Goal: Complete application form

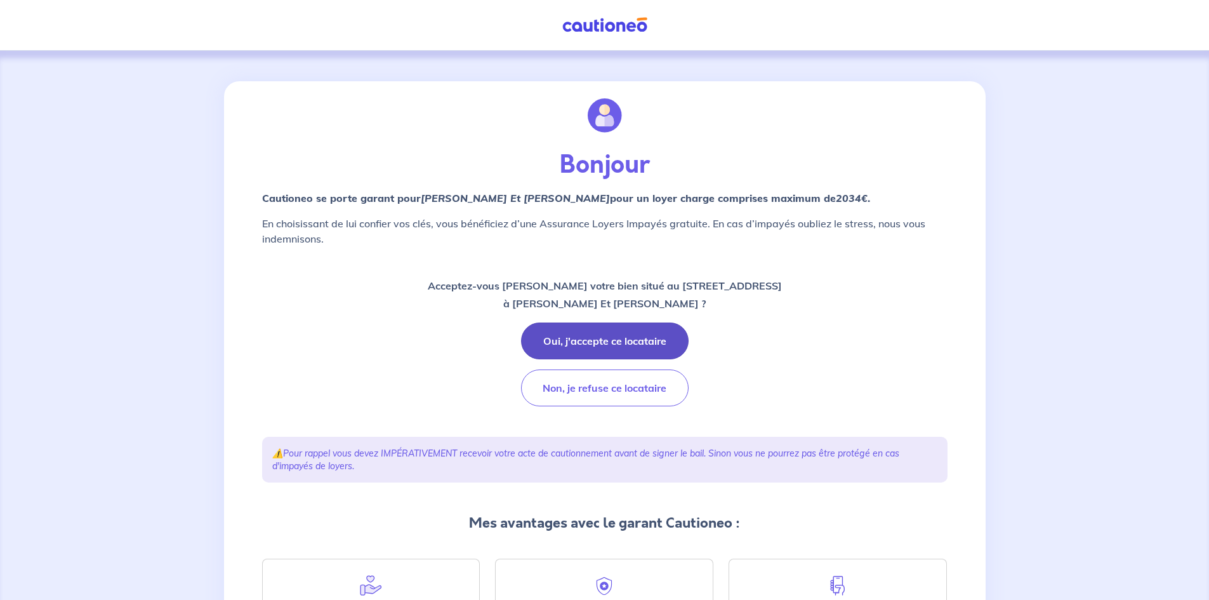
click at [609, 338] on button "Oui, j'accepte ce locataire" at bounding box center [605, 340] width 168 height 37
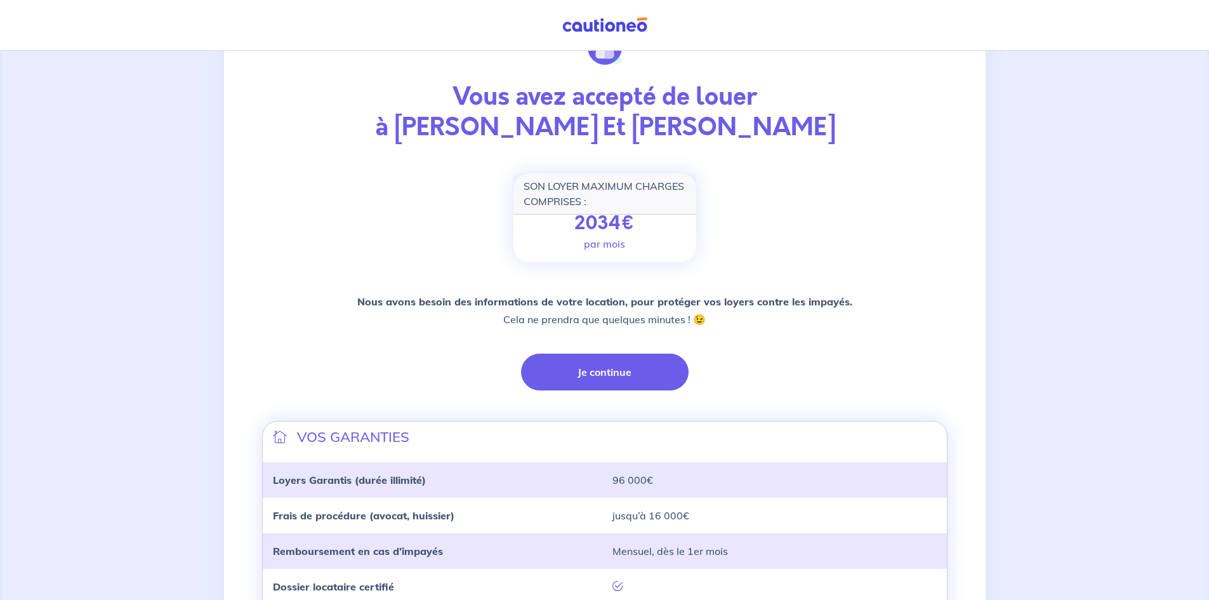
scroll to position [55, 0]
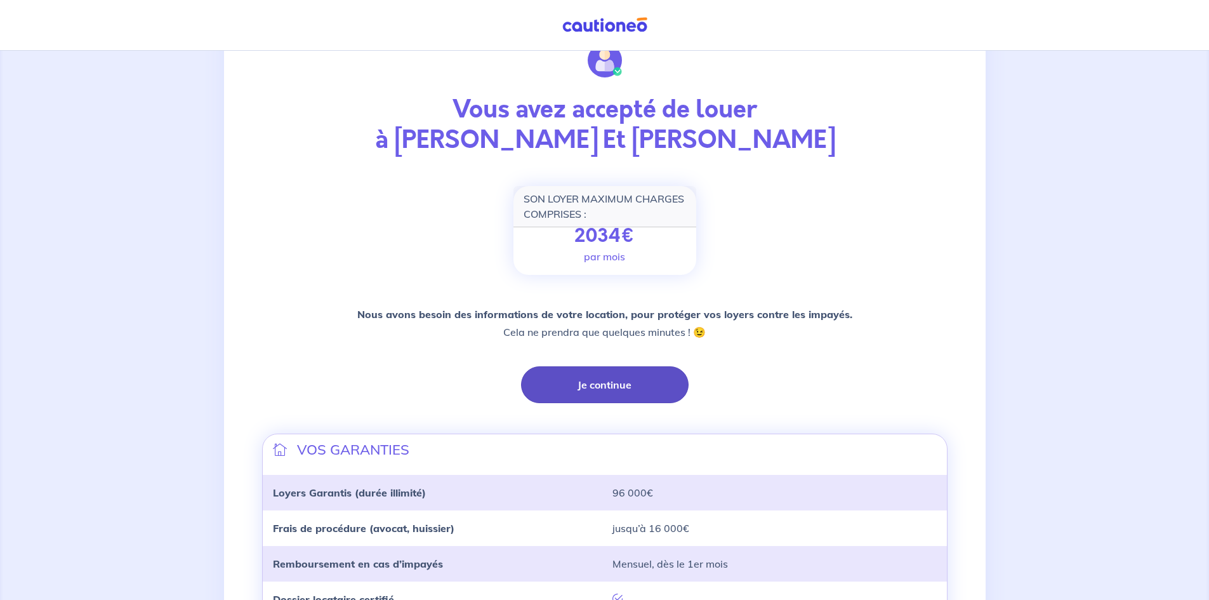
click at [586, 385] on button "Je continue" at bounding box center [605, 384] width 168 height 37
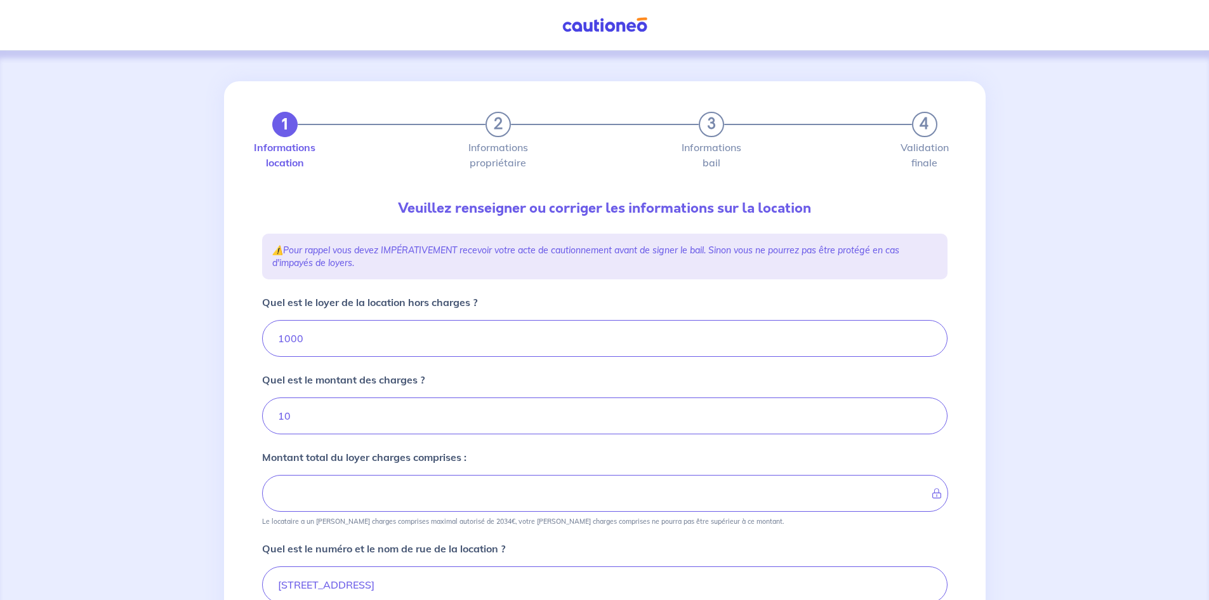
type input "1010"
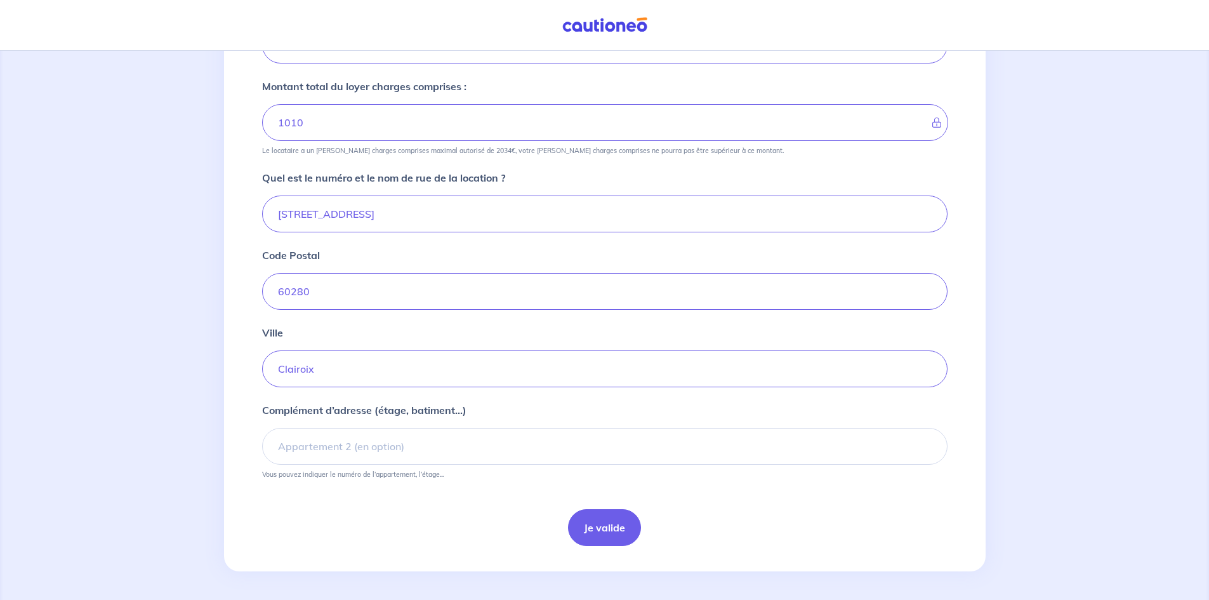
scroll to position [373, 0]
click at [586, 533] on button "Je valide" at bounding box center [604, 525] width 73 height 37
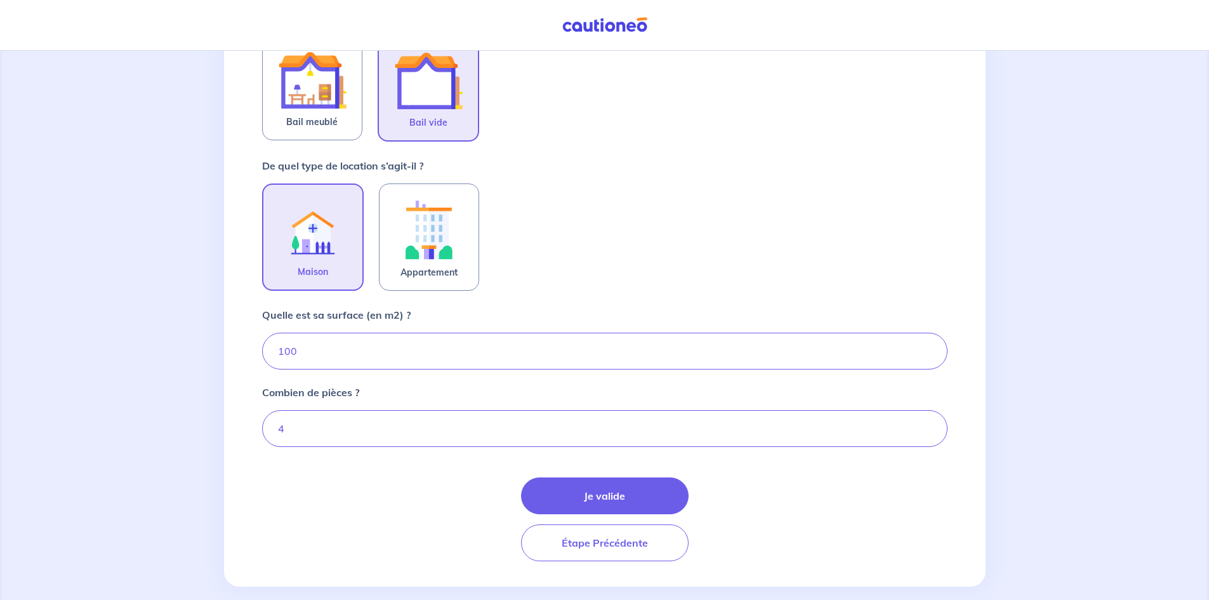
scroll to position [302, 0]
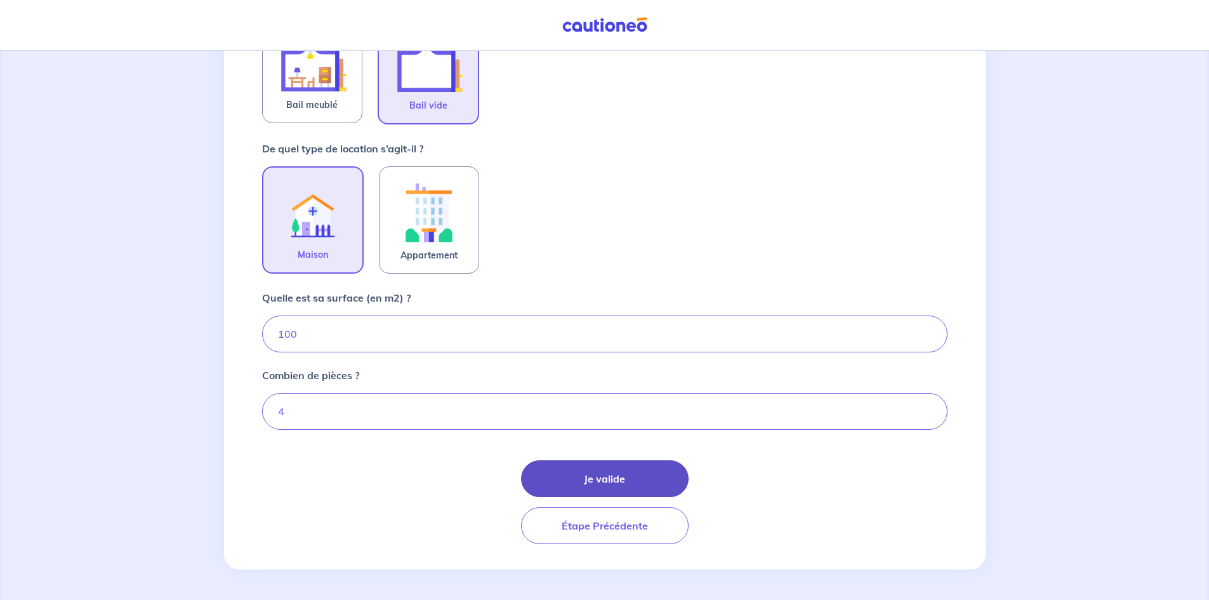
click at [585, 485] on button "Je valide" at bounding box center [605, 478] width 168 height 37
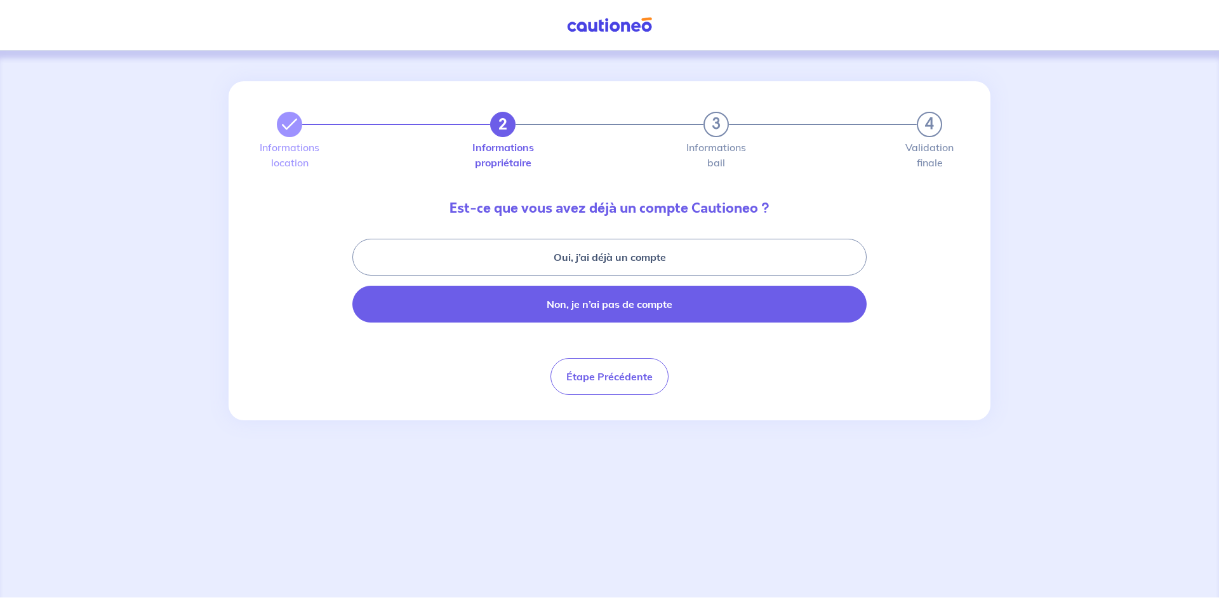
click at [661, 313] on button "Non, je n’ai pas de compte" at bounding box center [609, 304] width 514 height 37
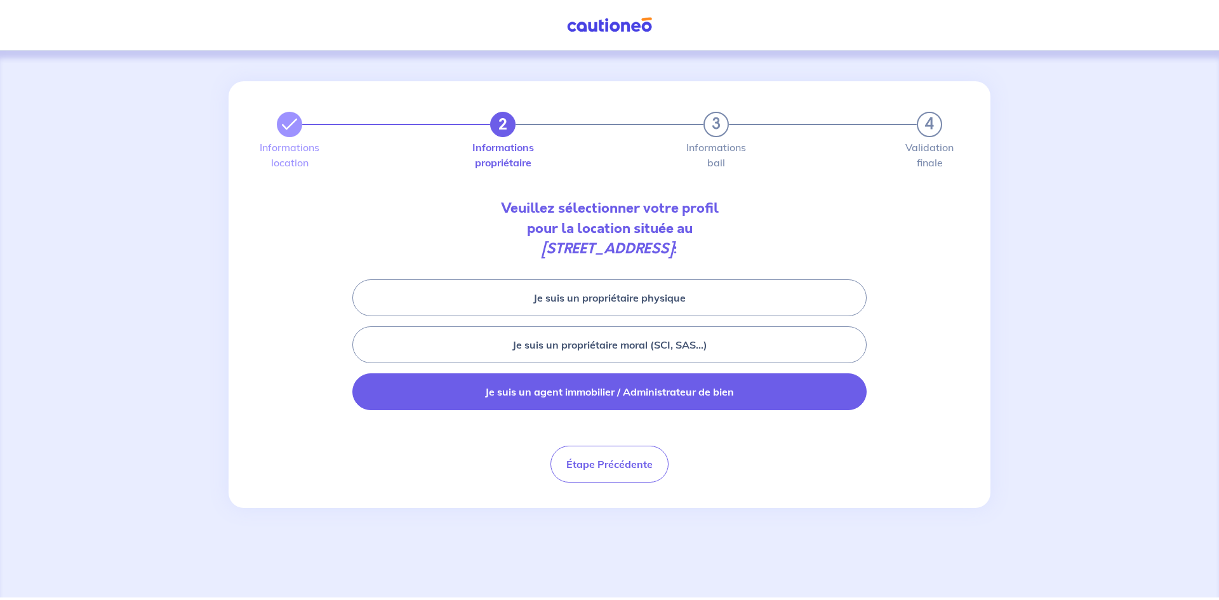
click at [656, 398] on button "Je suis un agent immobilier / Administrateur de bien" at bounding box center [609, 391] width 514 height 37
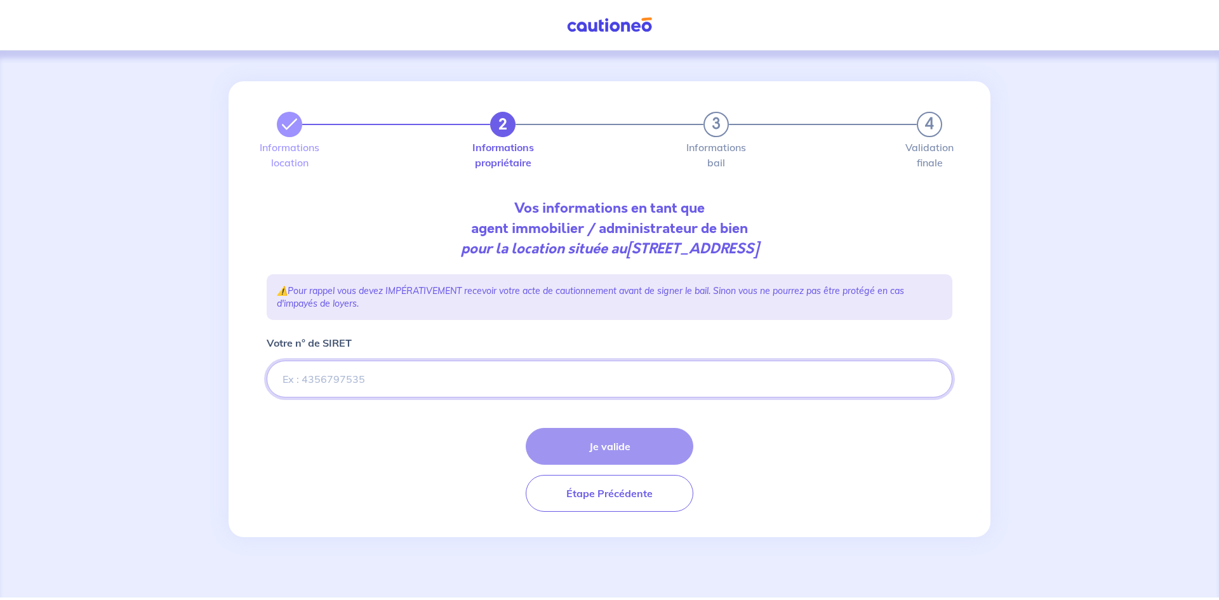
click at [626, 385] on input "Votre n° de SIRET" at bounding box center [610, 379] width 686 height 37
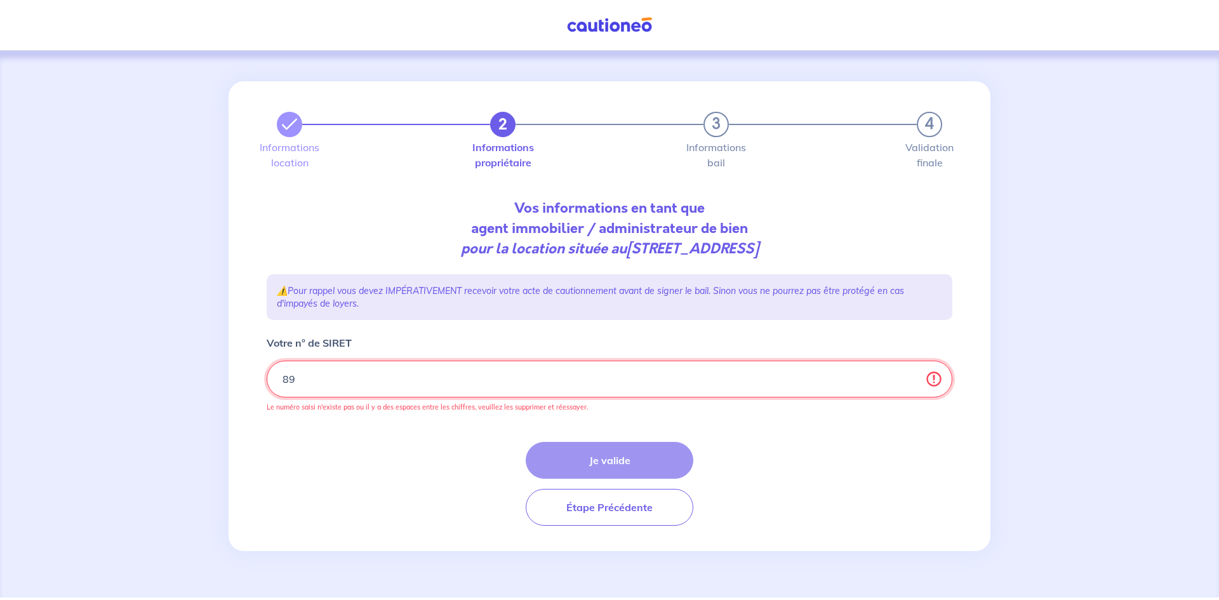
type input "8"
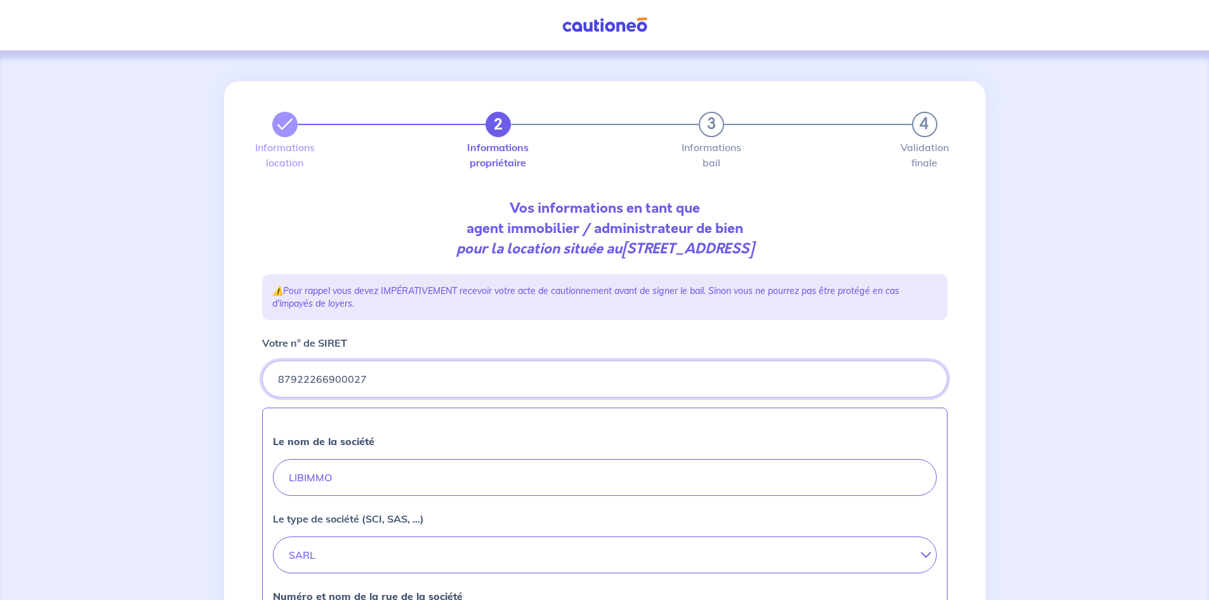
type input "87922266900027"
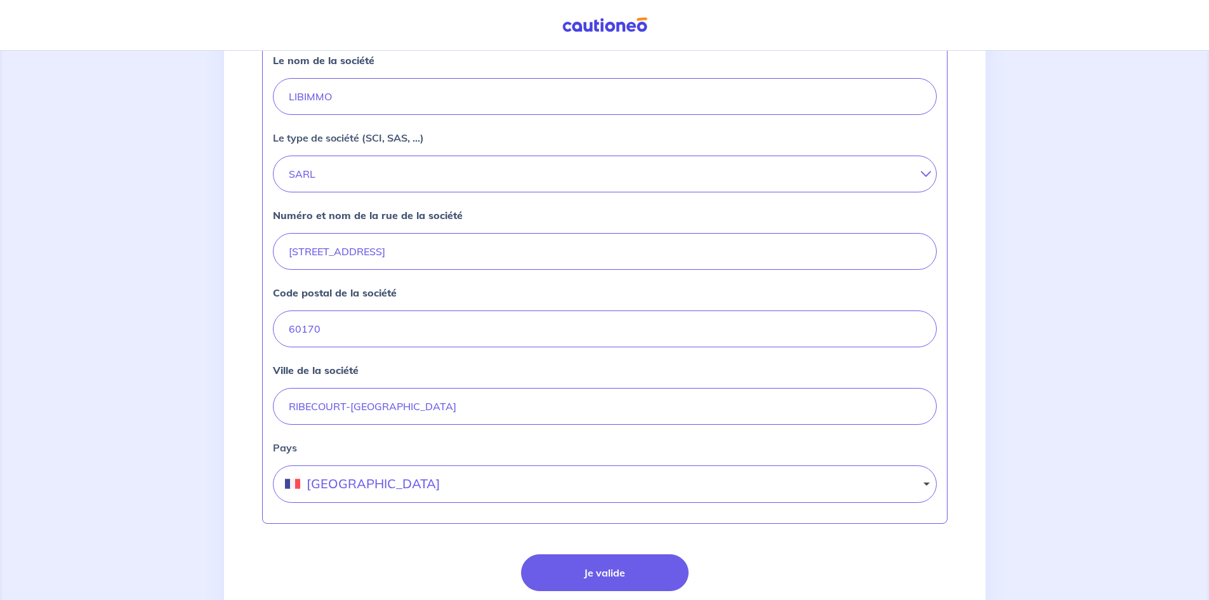
scroll to position [444, 0]
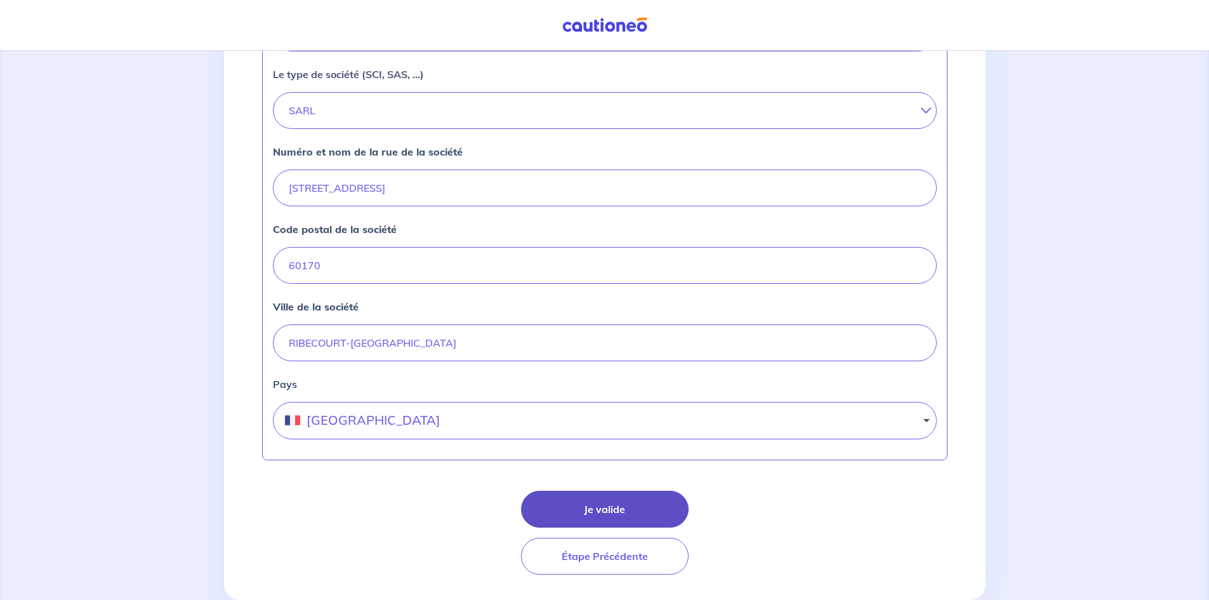
click at [606, 516] on button "Je valide" at bounding box center [605, 509] width 168 height 37
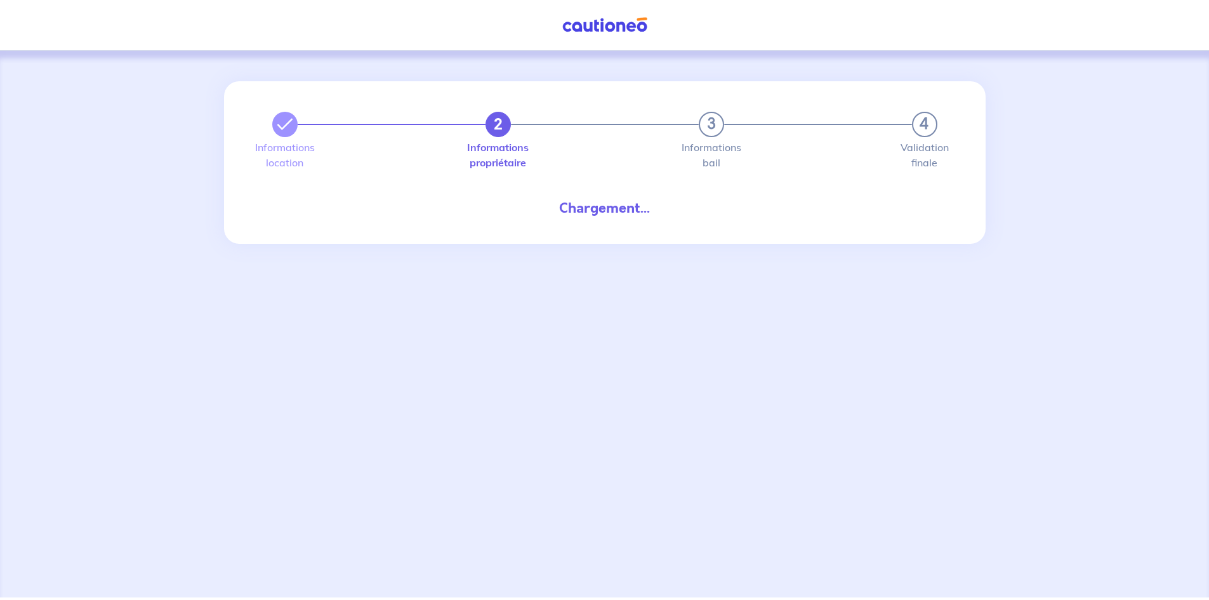
select select "FR"
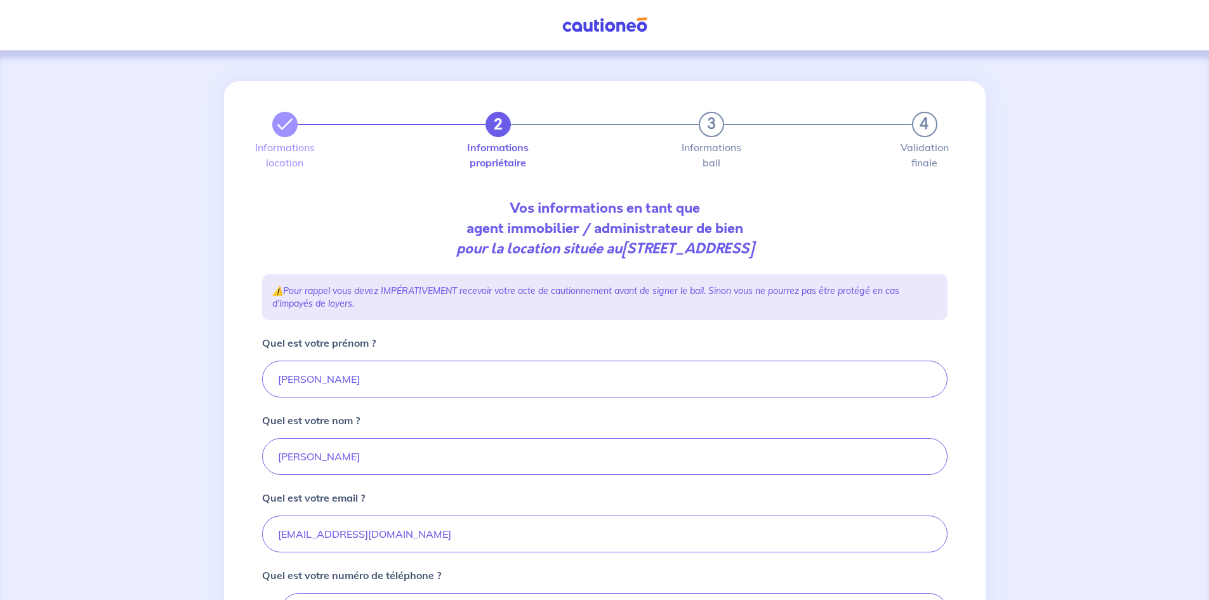
scroll to position [63, 0]
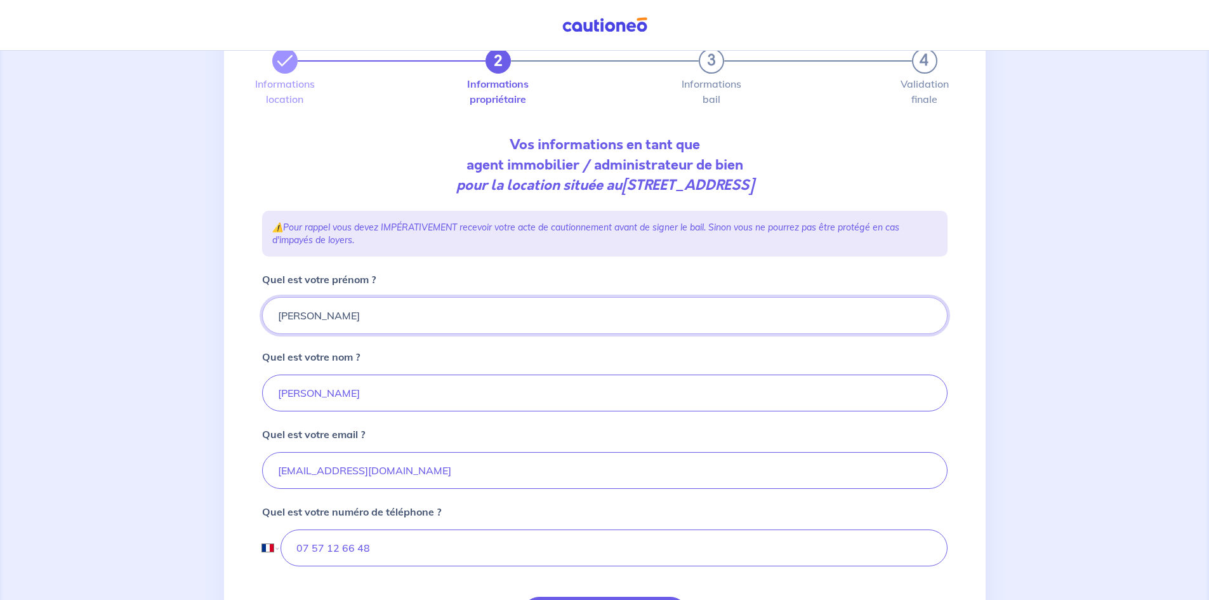
click at [378, 306] on input "[PERSON_NAME]" at bounding box center [605, 315] width 686 height 37
type input "[PERSON_NAME]"
drag, startPoint x: 335, startPoint y: 323, endPoint x: 265, endPoint y: 322, distance: 70.5
click at [265, 322] on input "Quel est votre prénom ?" at bounding box center [605, 315] width 686 height 37
type input "Driss"
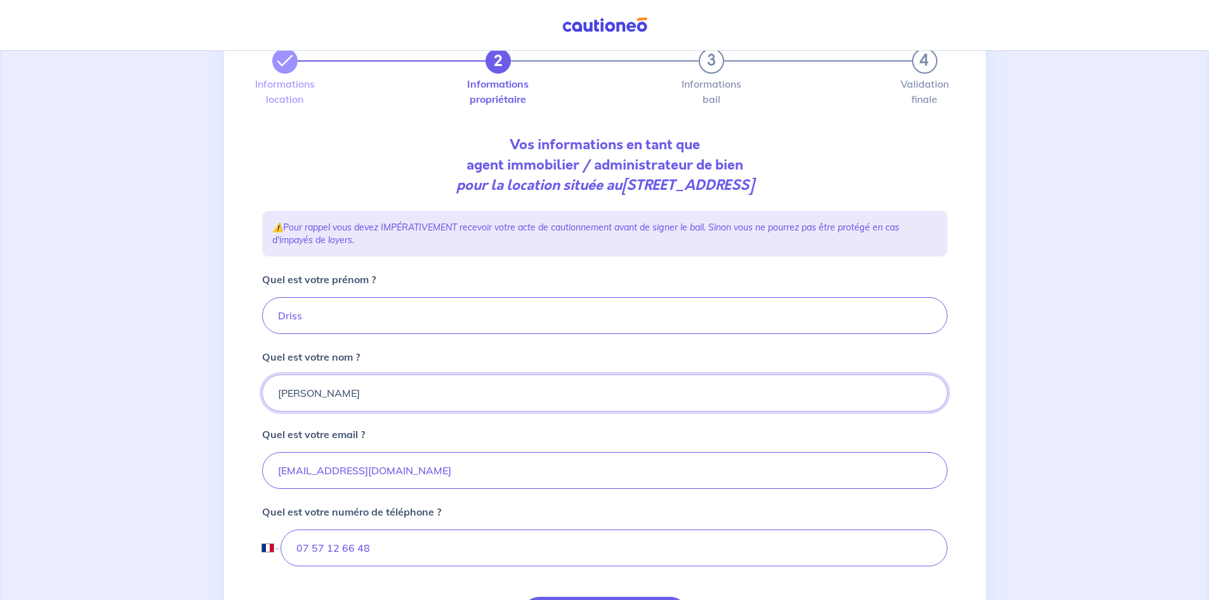
drag, startPoint x: 343, startPoint y: 380, endPoint x: 204, endPoint y: 381, distance: 139.0
click at [204, 381] on div "2 3 4 Informations location Informations propriétaire Informations bail Validat…" at bounding box center [604, 361] width 1209 height 749
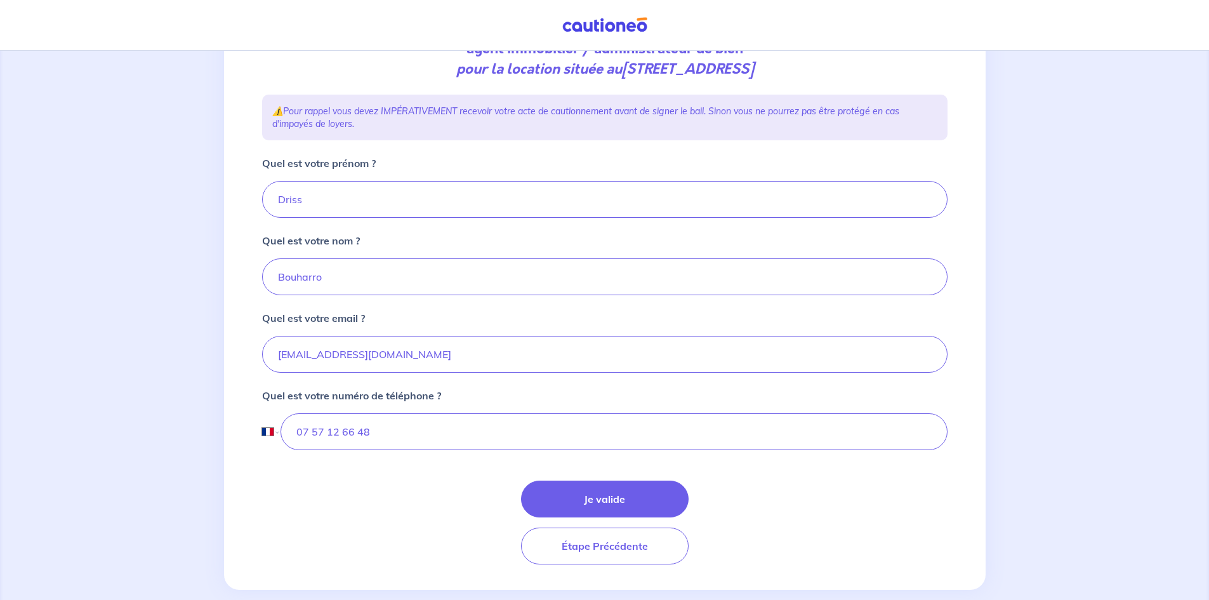
scroll to position [200, 0]
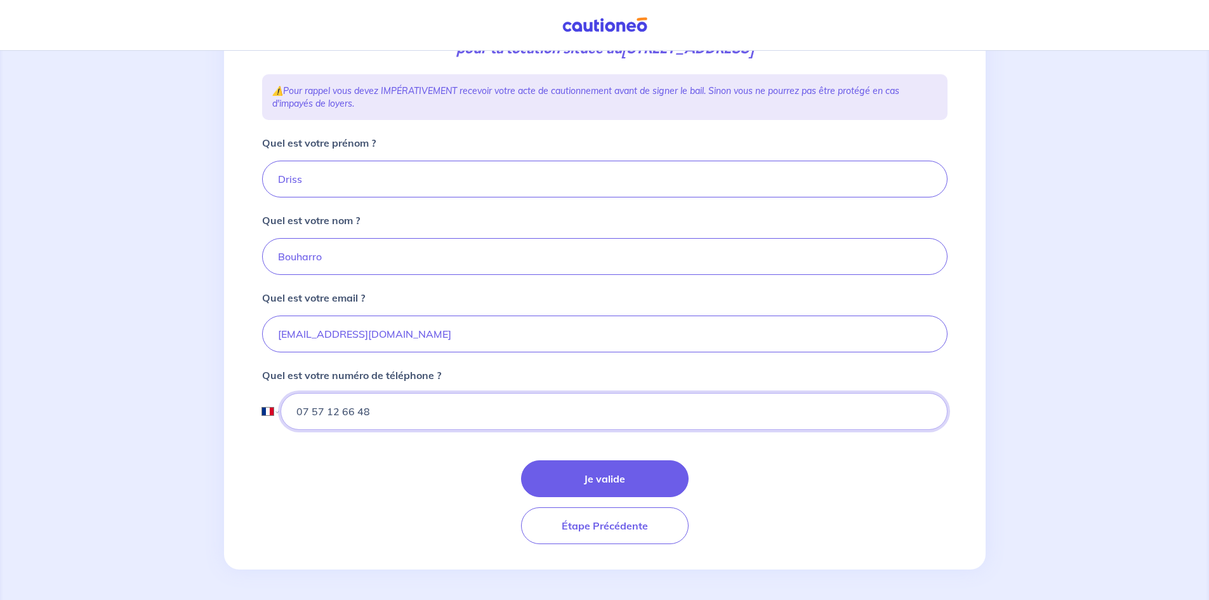
drag, startPoint x: 431, startPoint y: 407, endPoint x: 357, endPoint y: 418, distance: 75.0
click at [357, 418] on input "07 57 12 66 48" at bounding box center [614, 411] width 666 height 37
click at [344, 255] on input "Bouharro" at bounding box center [605, 256] width 686 height 37
type input "Bouharrou"
click at [573, 475] on button "Je valide" at bounding box center [605, 478] width 168 height 37
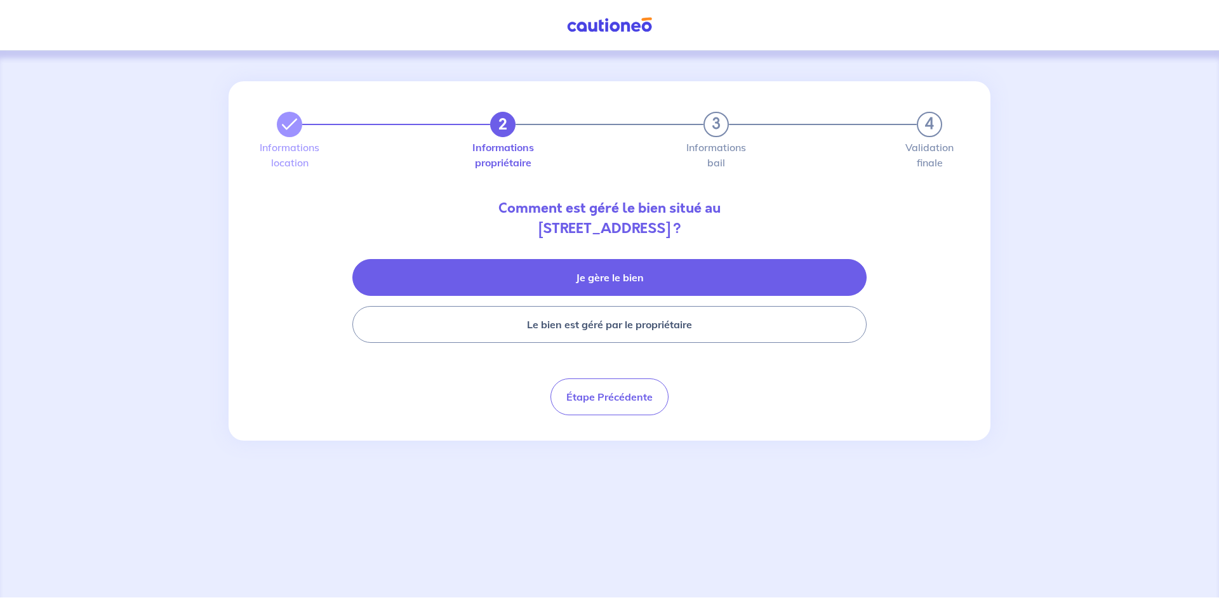
click at [629, 272] on button "Je gère le bien" at bounding box center [609, 277] width 514 height 37
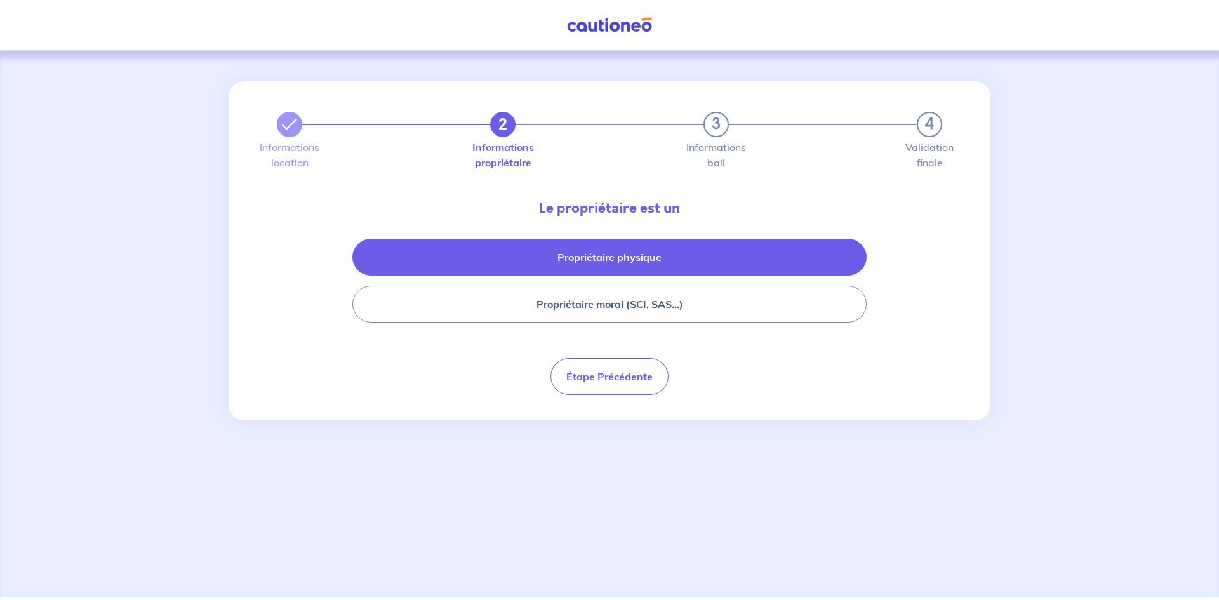
click at [618, 258] on button "Propriétaire physique" at bounding box center [609, 257] width 514 height 37
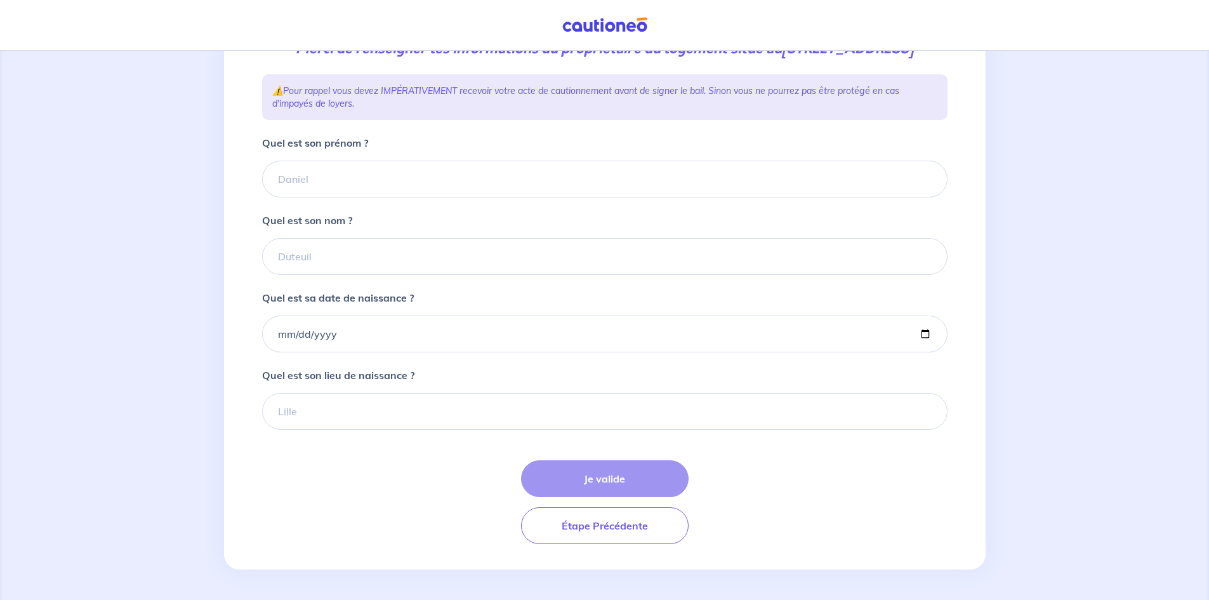
scroll to position [127, 0]
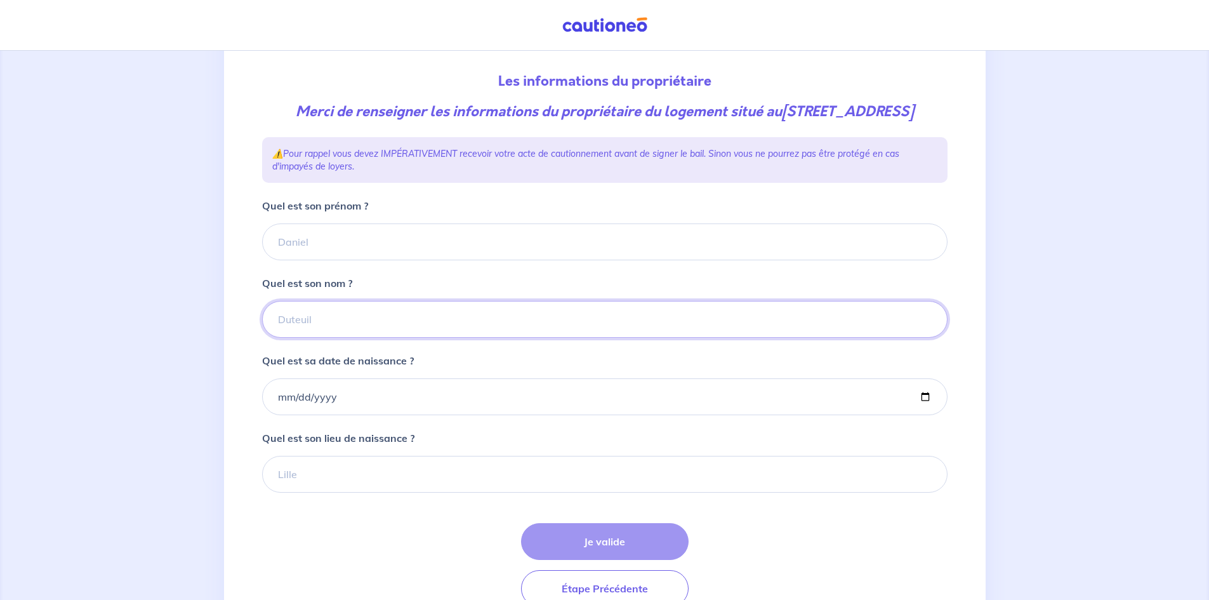
click at [364, 338] on input "Quel est son nom ?" at bounding box center [605, 319] width 686 height 37
paste input "KULA"
type input "KULA"
click at [347, 260] on input "Quel est son prénom ?" at bounding box center [605, 241] width 686 height 37
paste input "[PERSON_NAME]"
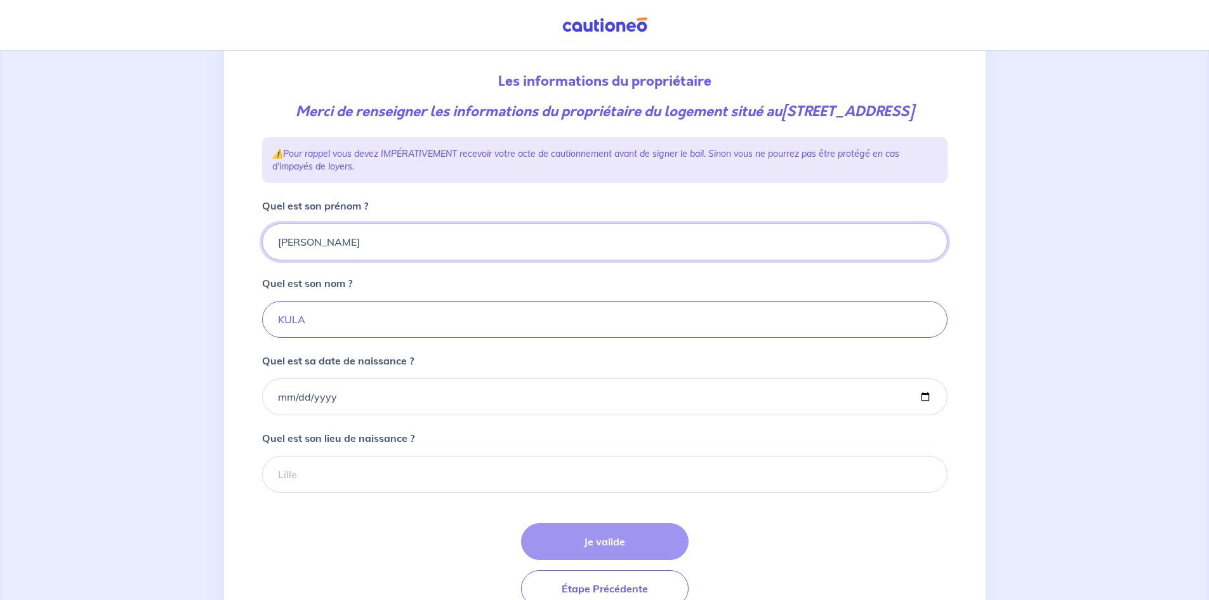
type input "[PERSON_NAME]"
click at [281, 415] on input "Quel est sa date de naissance ?" at bounding box center [605, 396] width 686 height 37
type input "[DATE]"
click at [372, 493] on input "Quel est son lieu de naissance ?" at bounding box center [605, 474] width 686 height 37
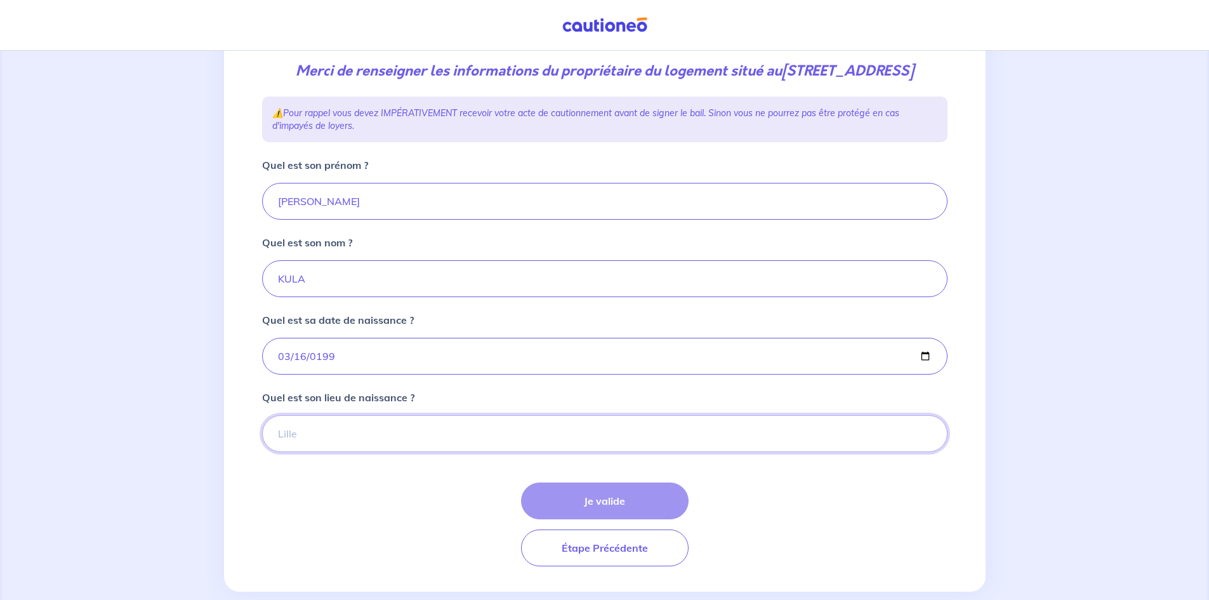
scroll to position [210, 0]
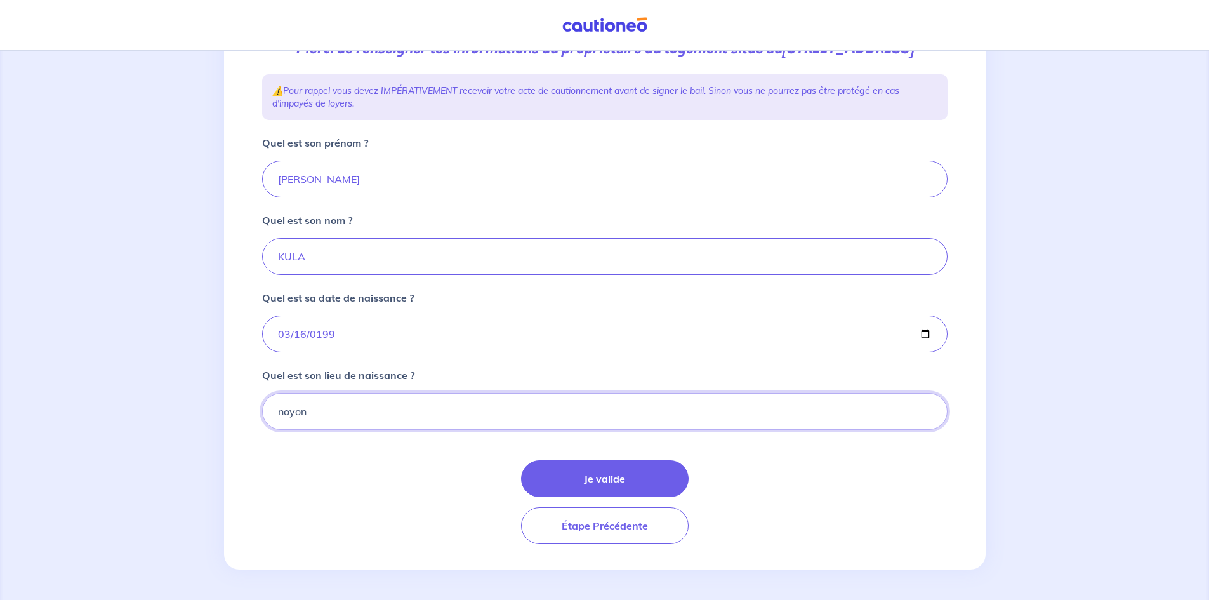
click at [282, 416] on input "noyon" at bounding box center [605, 411] width 686 height 37
type input "Noyon"
click at [588, 488] on button "Je valide" at bounding box center [605, 478] width 168 height 37
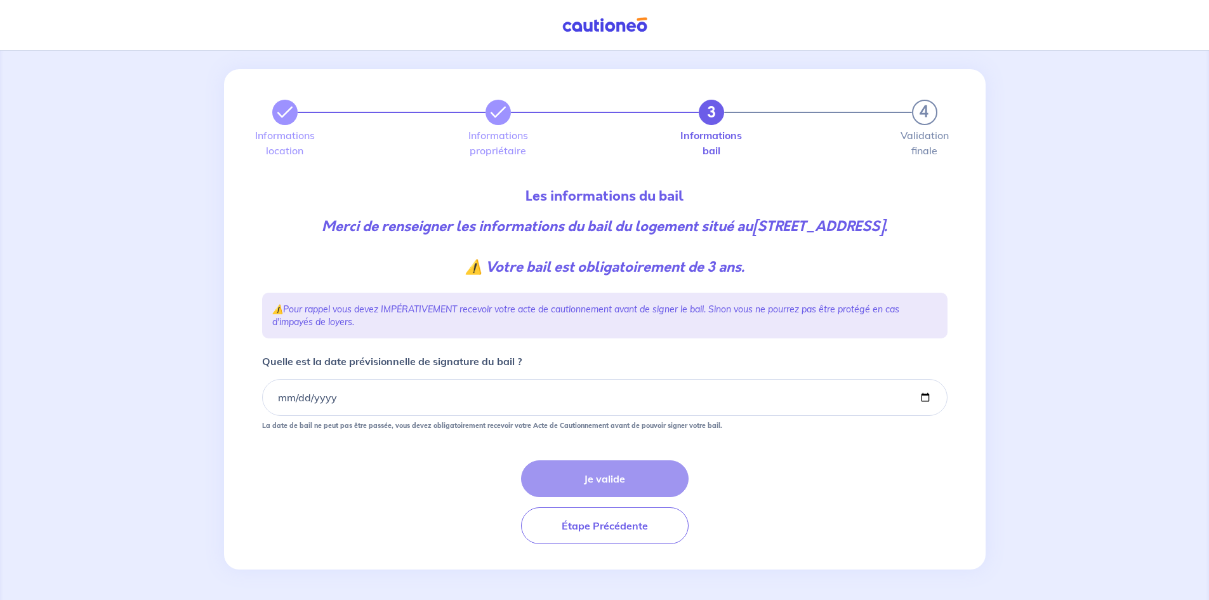
scroll to position [32, 0]
click at [281, 399] on input "Quelle est la date prévisionnelle de signature du bail ?" at bounding box center [605, 397] width 686 height 37
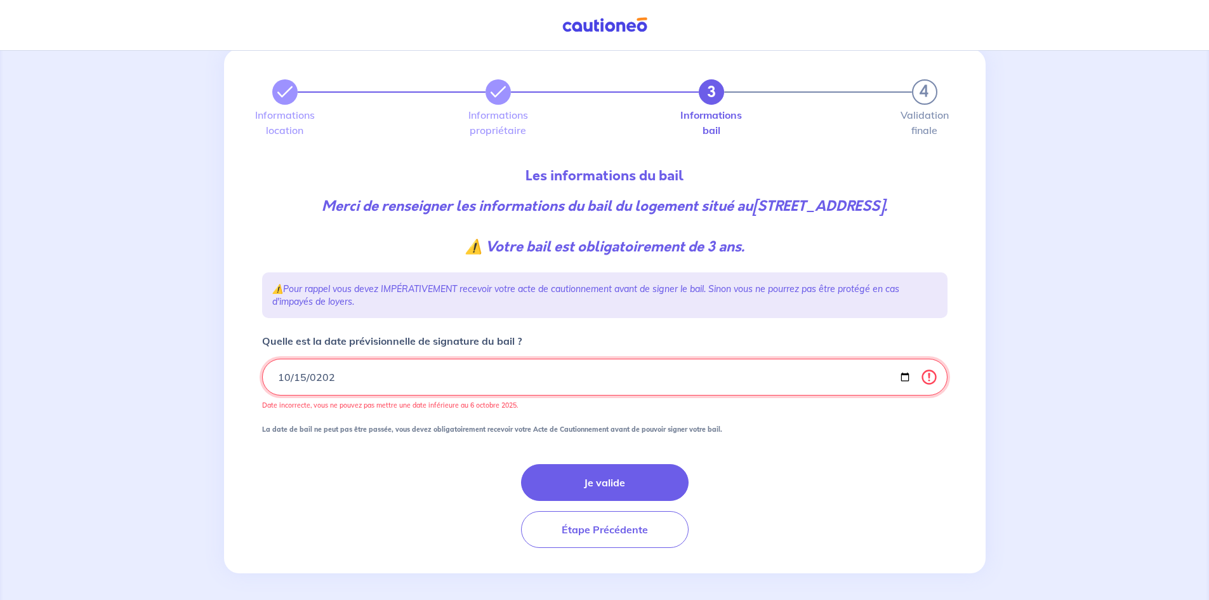
type input "[DATE]"
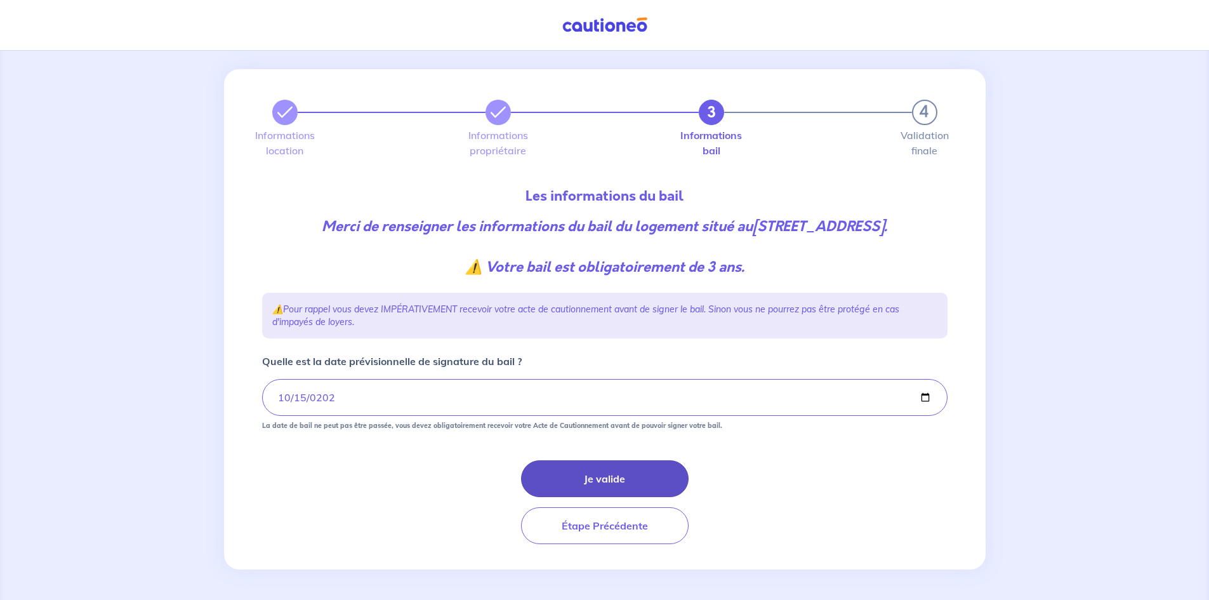
click at [598, 472] on button "Je valide" at bounding box center [605, 478] width 168 height 37
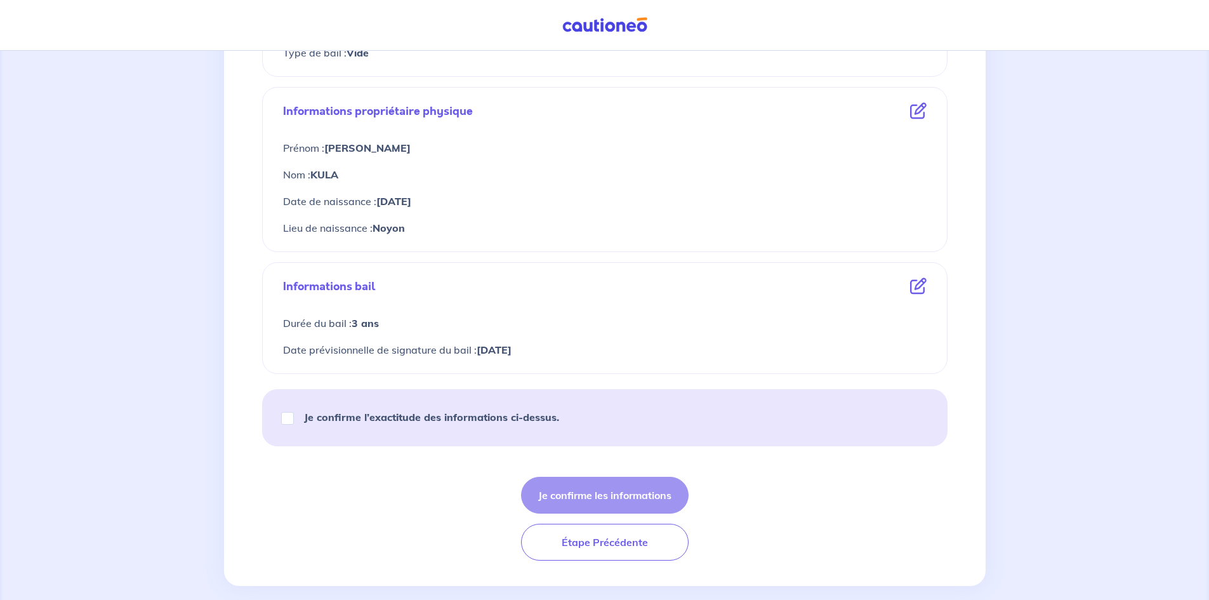
scroll to position [436, 0]
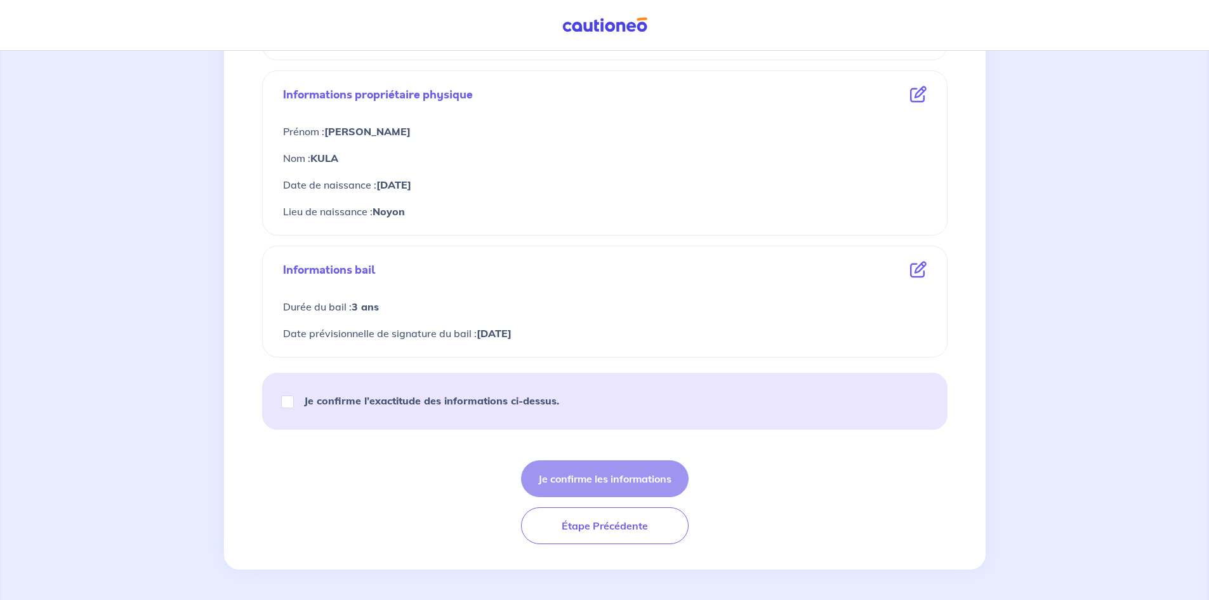
click at [341, 388] on div "Je confirme l’exactitude des informations ci-dessus." at bounding box center [425, 401] width 297 height 36
click at [320, 400] on strong "Je confirme l’exactitude des informations ci-dessus." at bounding box center [431, 400] width 255 height 13
click at [294, 400] on input "Je confirme l’exactitude des informations ci-dessus." at bounding box center [287, 401] width 13 height 13
checkbox input "true"
click at [642, 469] on button "Je confirme les informations" at bounding box center [605, 478] width 168 height 37
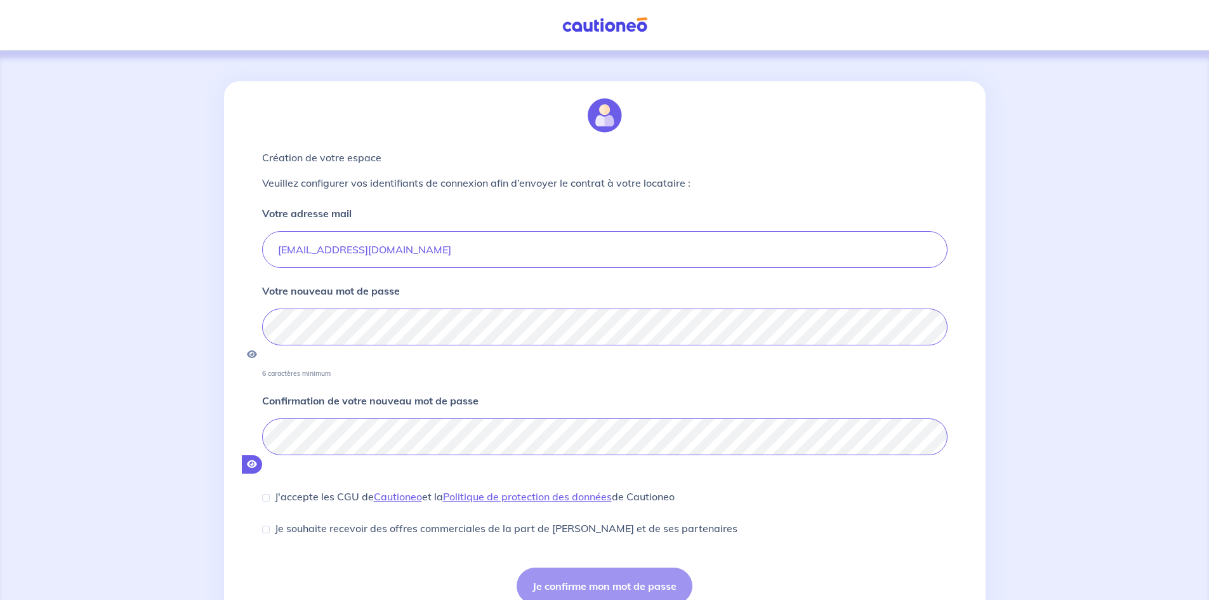
click at [262, 455] on button "button" at bounding box center [252, 464] width 20 height 18
click at [276, 489] on div "J'accepte les CGU de [PERSON_NAME] et la Politique de protection des données de…" at bounding box center [468, 496] width 413 height 15
click at [270, 489] on div "J'accepte les CGU de [PERSON_NAME] et la Politique de protection des données de…" at bounding box center [468, 496] width 413 height 15
click at [268, 494] on input "J'accepte les CGU de [PERSON_NAME] et la Politique de protection des données de…" at bounding box center [266, 498] width 8 height 8
checkbox input "true"
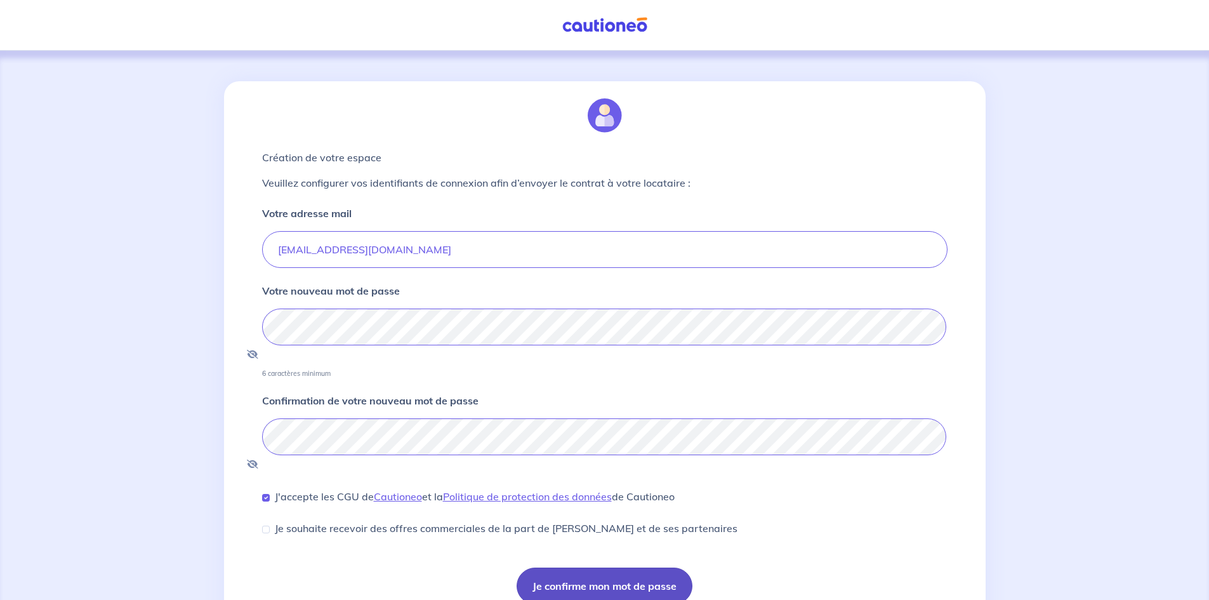
click at [646, 567] on button "Je confirme mon mot de passe" at bounding box center [605, 585] width 176 height 37
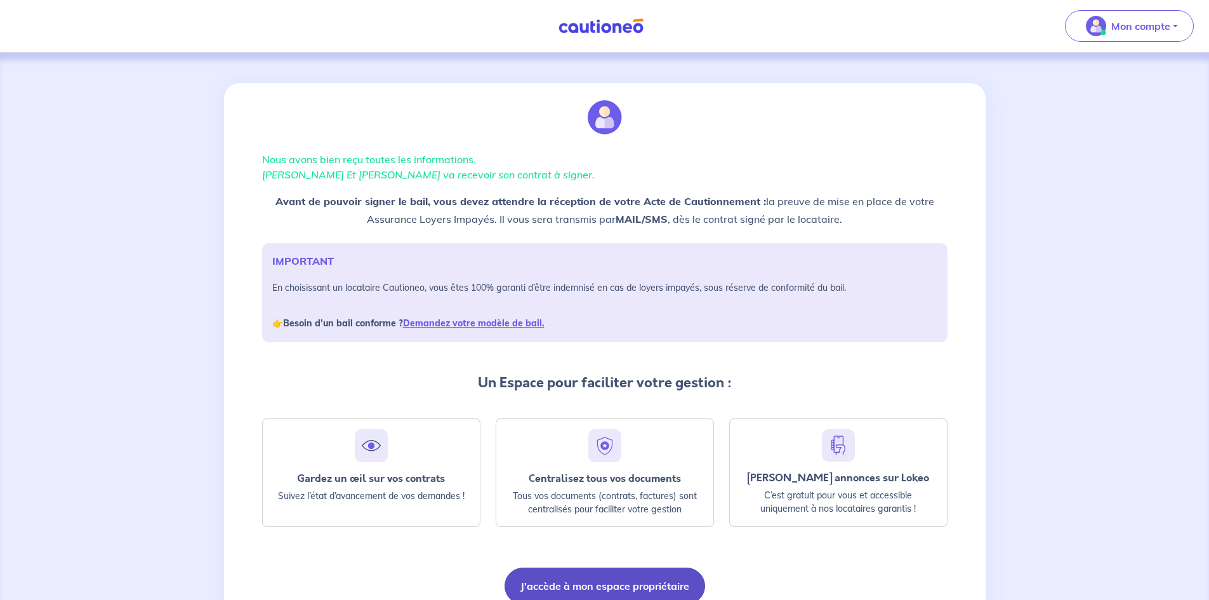
click at [611, 585] on button "J'accède à mon espace propriétaire" at bounding box center [605, 585] width 201 height 37
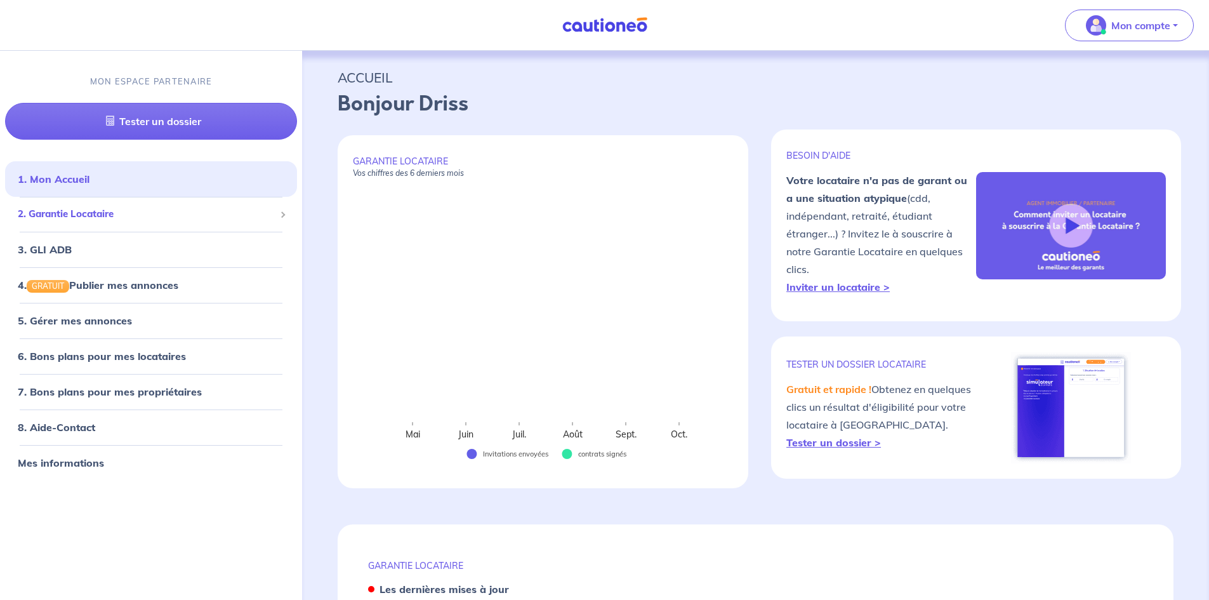
click at [77, 216] on span "2. Garantie Locataire" at bounding box center [146, 214] width 257 height 15
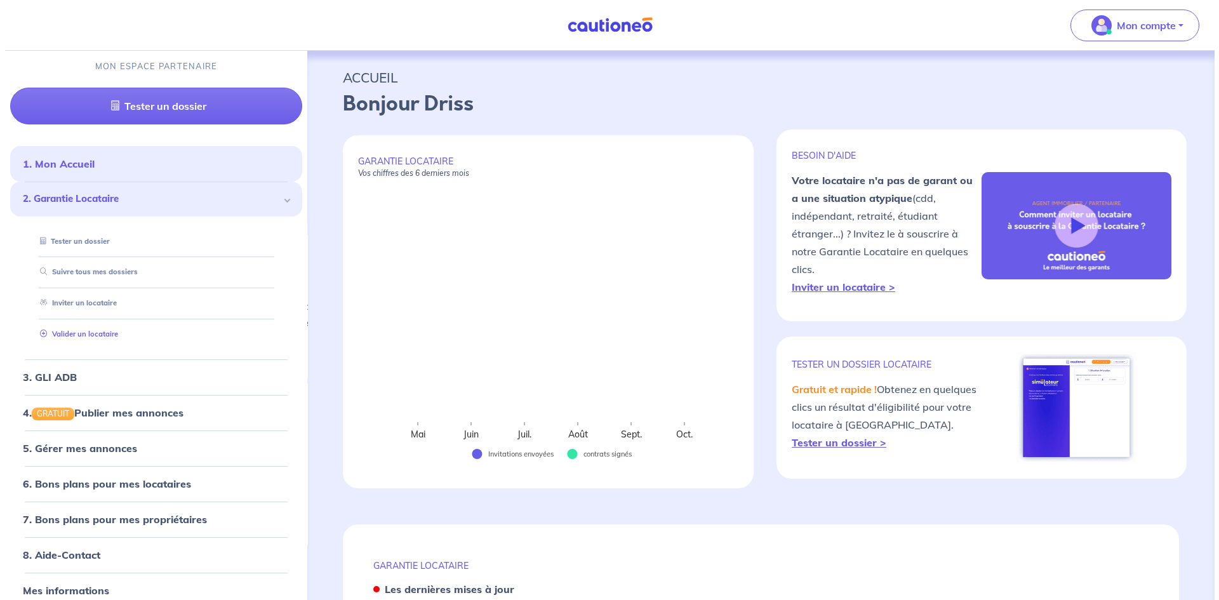
scroll to position [29, 0]
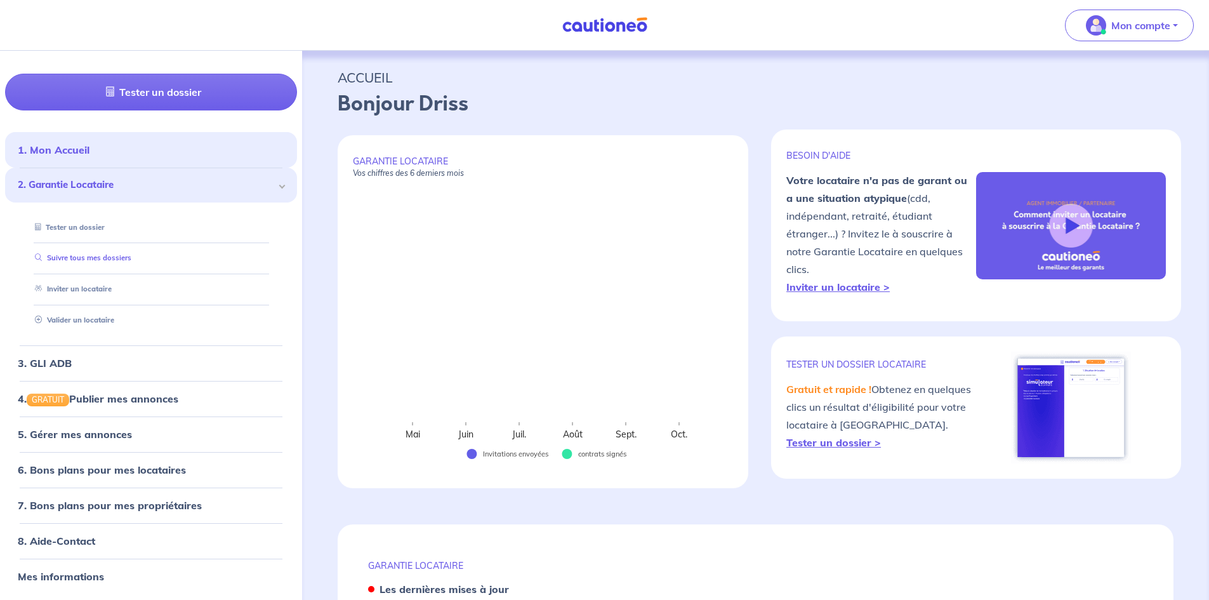
click at [71, 260] on link "Suivre tous mes dossiers" at bounding box center [81, 257] width 102 height 9
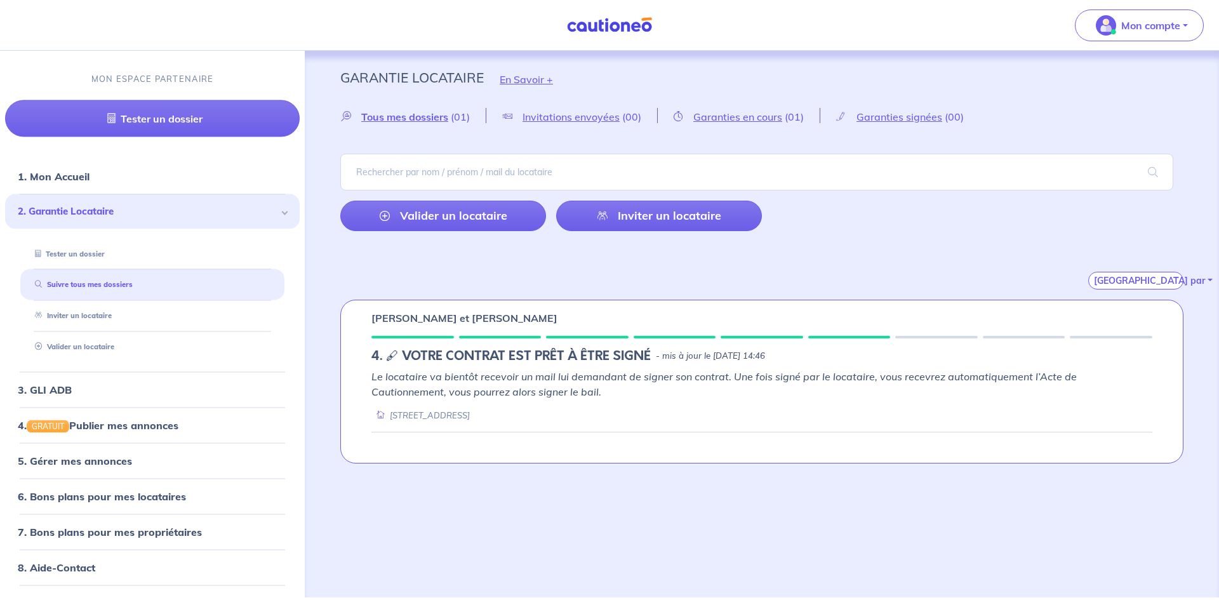
click at [635, 391] on p "Le locataire va bientôt recevoir un mail lui demandant de signer son contrat. U…" at bounding box center [761, 384] width 781 height 30
click at [448, 353] on h5 "4. 🖋 VOTRE CONTRAT EST PRÊT À ÊTRE SIGNÉ" at bounding box center [510, 355] width 279 height 15
click at [432, 412] on div "14 Rue de la Briqueterie 60280 Clairoix" at bounding box center [420, 415] width 98 height 12
